Goal: Transaction & Acquisition: Book appointment/travel/reservation

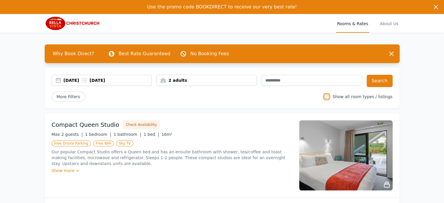
click at [73, 80] on div "25 Aug 2025 26 Aug 2025" at bounding box center [108, 80] width 88 height 6
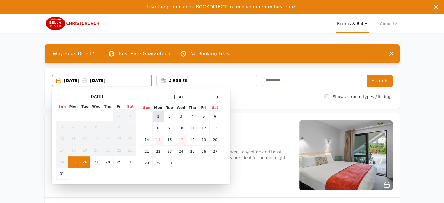
click at [158, 114] on td "1" at bounding box center [157, 117] width 11 height 12
click at [167, 115] on td "2" at bounding box center [169, 117] width 11 height 12
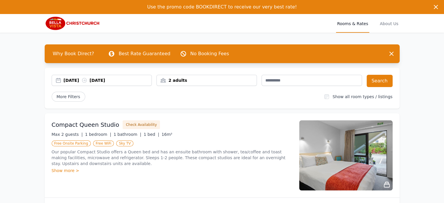
click at [189, 80] on div "2 adults" at bounding box center [207, 80] width 100 height 6
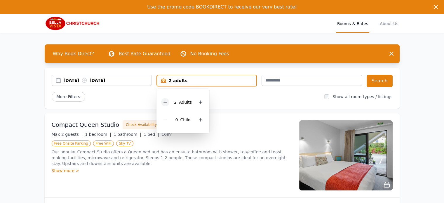
click at [164, 101] on icon at bounding box center [165, 102] width 5 height 5
click at [229, 98] on div "More Filters" at bounding box center [186, 97] width 268 height 10
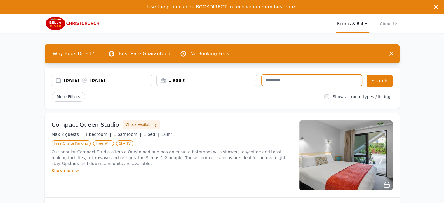
click at [269, 80] on input "text" at bounding box center [312, 80] width 100 height 11
type input "**"
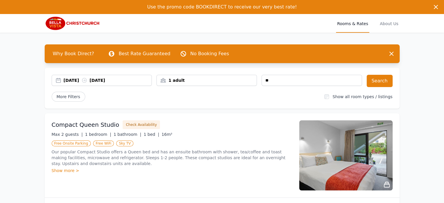
click at [56, 24] on img at bounding box center [73, 23] width 56 height 14
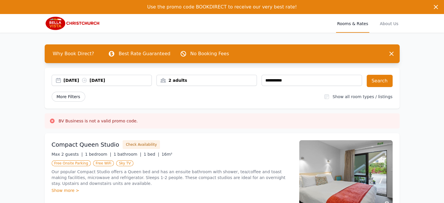
click at [66, 94] on span "More Filters" at bounding box center [69, 97] width 34 height 10
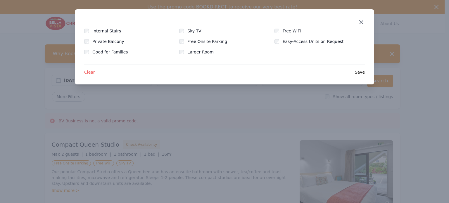
click at [360, 23] on icon "button" at bounding box center [361, 22] width 4 height 4
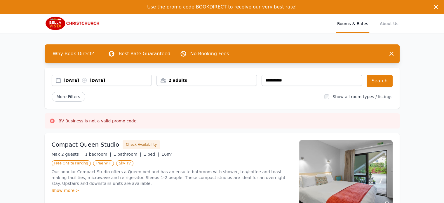
click at [77, 122] on h3 "BV Business is not a valid promo code." at bounding box center [98, 121] width 79 height 6
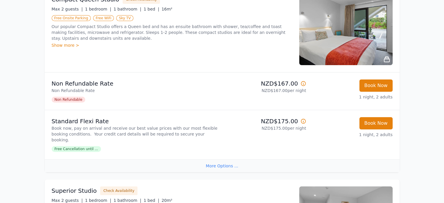
scroll to position [146, 0]
